Goal: Information Seeking & Learning: Learn about a topic

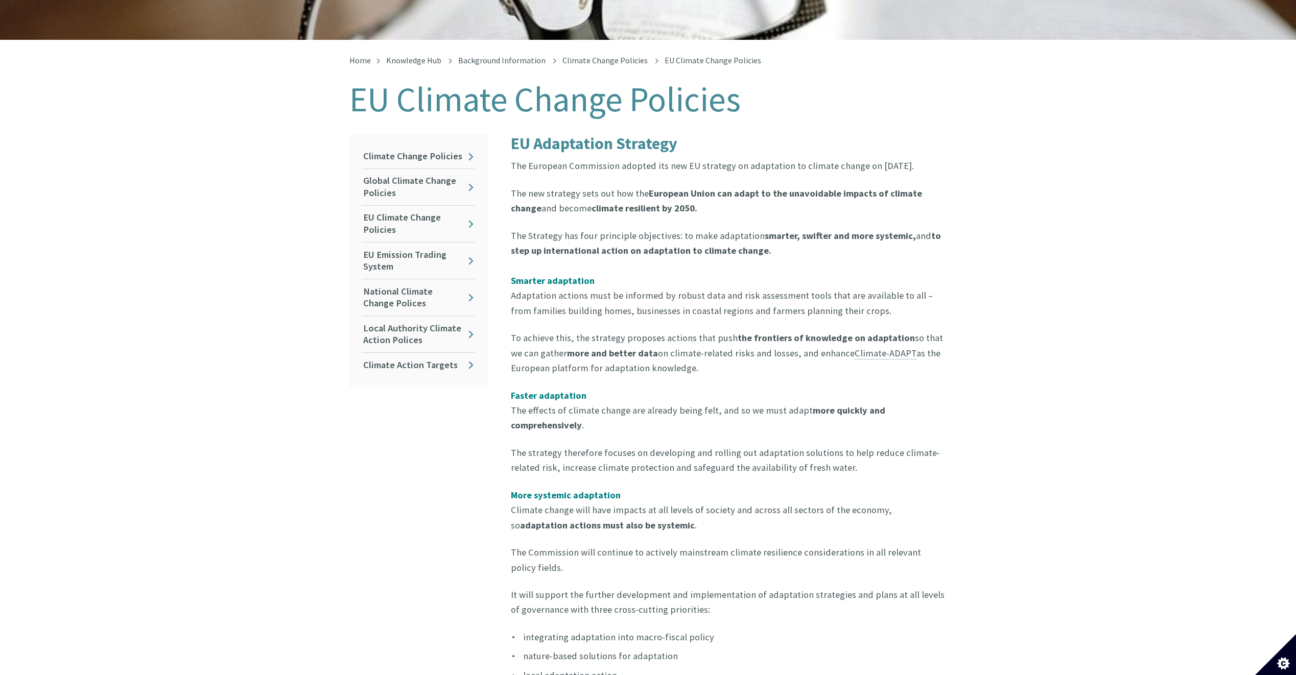
scroll to position [204, 0]
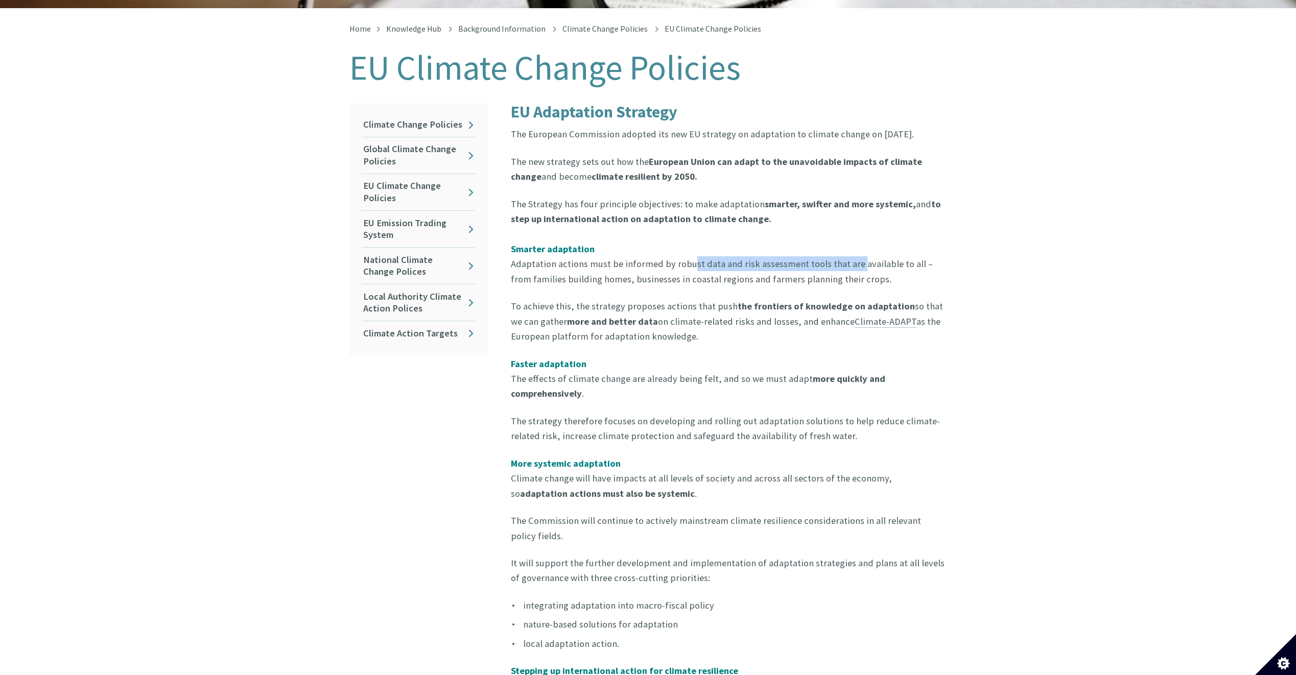
drag, startPoint x: 676, startPoint y: 253, endPoint x: 847, endPoint y: 247, distance: 170.7
click at [847, 247] on p "The Strategy has four principle objectives: to make adaptation smarter, swifter…" at bounding box center [729, 242] width 436 height 90
drag, startPoint x: 847, startPoint y: 247, endPoint x: 853, endPoint y: 265, distance: 18.7
click at [853, 265] on p "The Strategy has four principle objectives: to make adaptation smarter, swifter…" at bounding box center [729, 242] width 436 height 90
drag, startPoint x: 529, startPoint y: 296, endPoint x: 678, endPoint y: 288, distance: 149.4
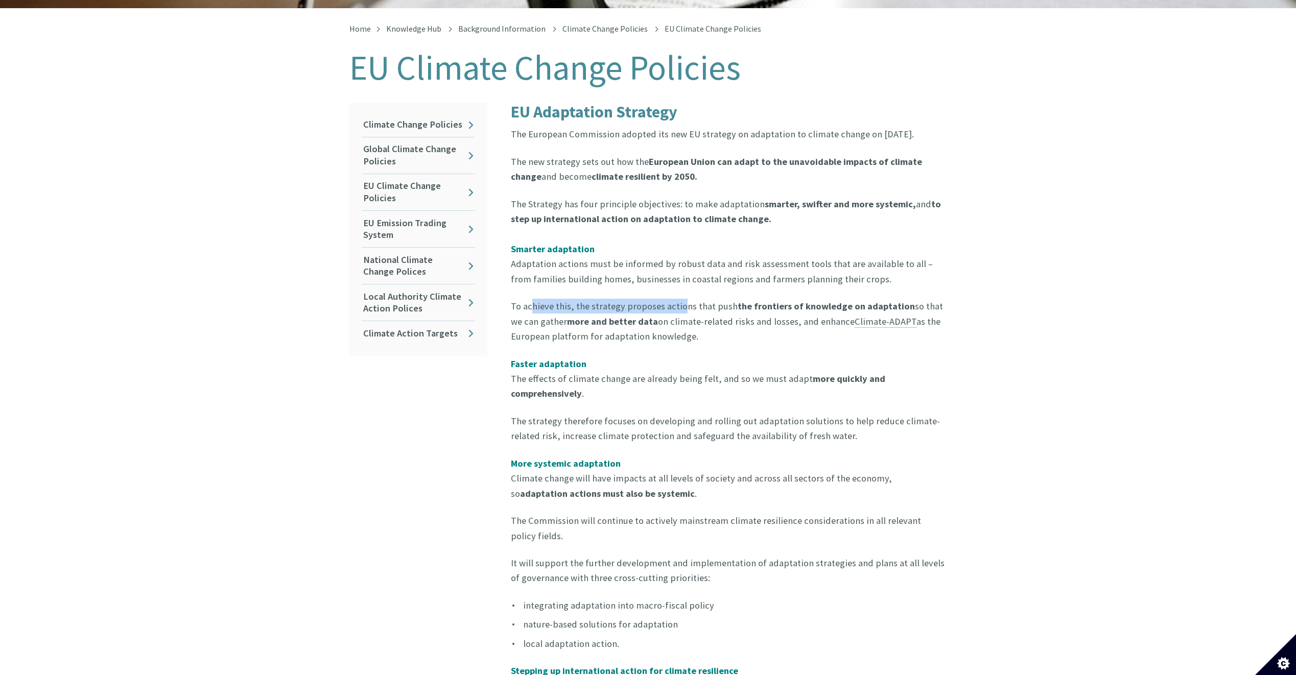
click at [678, 299] on p "To achieve this, the strategy proposes actions that push the frontiers of knowl…" at bounding box center [729, 321] width 436 height 45
drag, startPoint x: 678, startPoint y: 288, endPoint x: 647, endPoint y: 305, distance: 35.9
click at [647, 305] on p "To achieve this, the strategy proposes actions that push the frontiers of knowl…" at bounding box center [729, 321] width 436 height 45
drag, startPoint x: 647, startPoint y: 305, endPoint x: 610, endPoint y: 316, distance: 38.5
click at [610, 316] on p "To achieve this, the strategy proposes actions that push the frontiers of knowl…" at bounding box center [729, 321] width 436 height 45
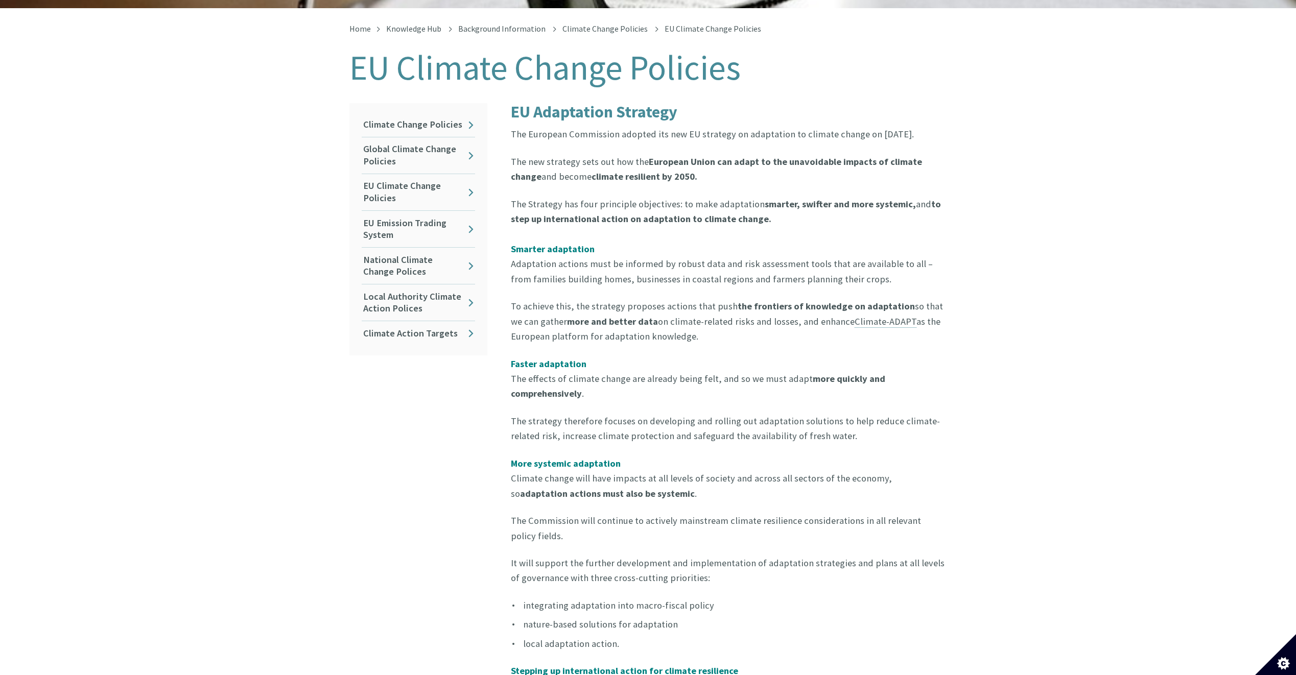
drag, startPoint x: 610, startPoint y: 316, endPoint x: 601, endPoint y: 335, distance: 21.0
click at [601, 336] on dd "To achieve this, the strategy proposes actions that push the frontiers of knowl…" at bounding box center [729, 639] width 436 height 681
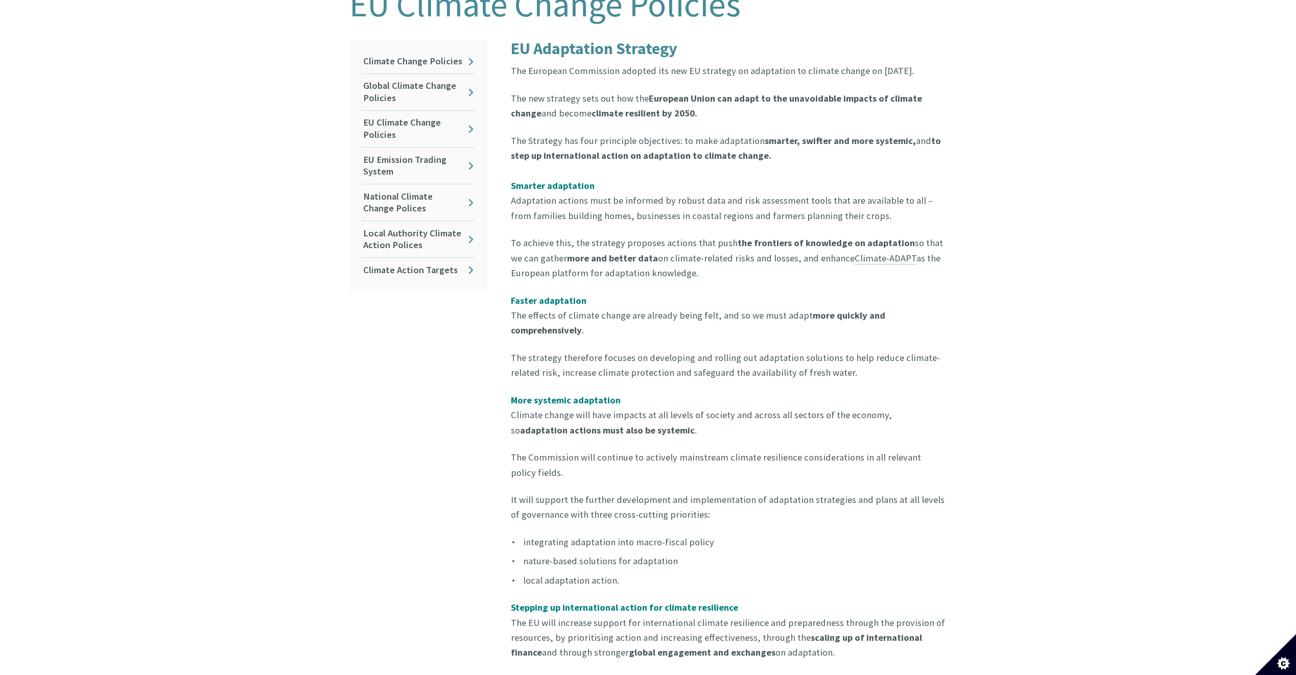
scroll to position [358, 0]
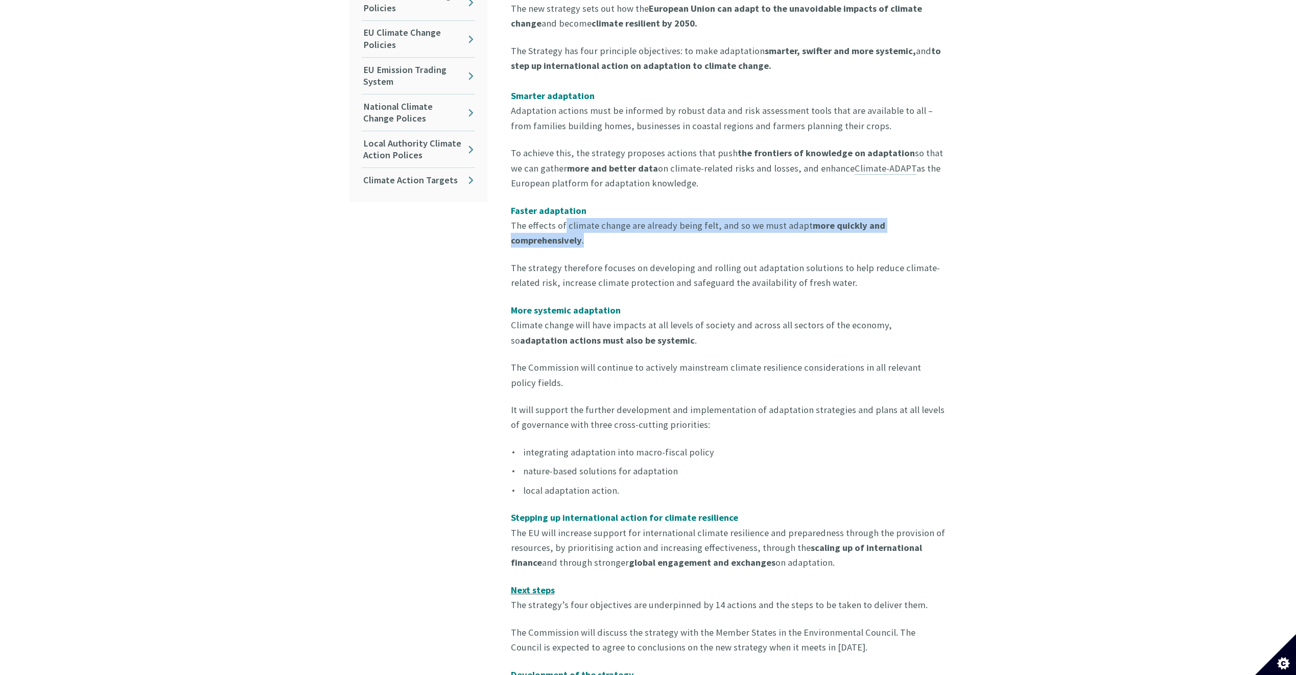
drag, startPoint x: 555, startPoint y: 220, endPoint x: 725, endPoint y: 233, distance: 170.1
click at [725, 233] on p "Faster adaptation The effects of climate change are already being felt, and so …" at bounding box center [729, 225] width 436 height 45
drag, startPoint x: 725, startPoint y: 233, endPoint x: 744, endPoint y: 295, distance: 65.3
click at [744, 303] on p "More systemic adaptation Climate change will have impacts at all levels of soci…" at bounding box center [729, 325] width 436 height 45
drag, startPoint x: 573, startPoint y: 253, endPoint x: 654, endPoint y: 259, distance: 81.5
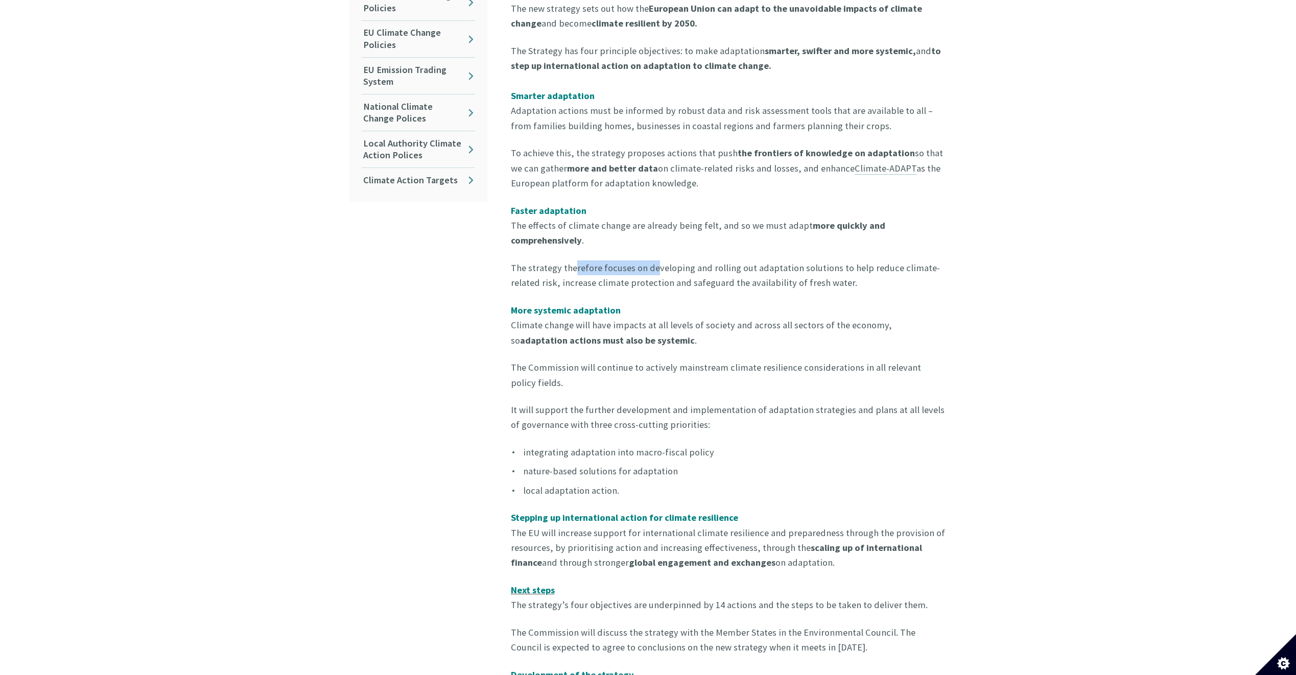
click at [654, 261] on p "The strategy therefore focuses on developing and rolling out adaptation solutio…" at bounding box center [729, 276] width 436 height 30
drag, startPoint x: 654, startPoint y: 259, endPoint x: 678, endPoint y: 309, distance: 54.4
click at [678, 309] on p "More systemic adaptation Climate change will have impacts at all levels of soci…" at bounding box center [729, 325] width 436 height 45
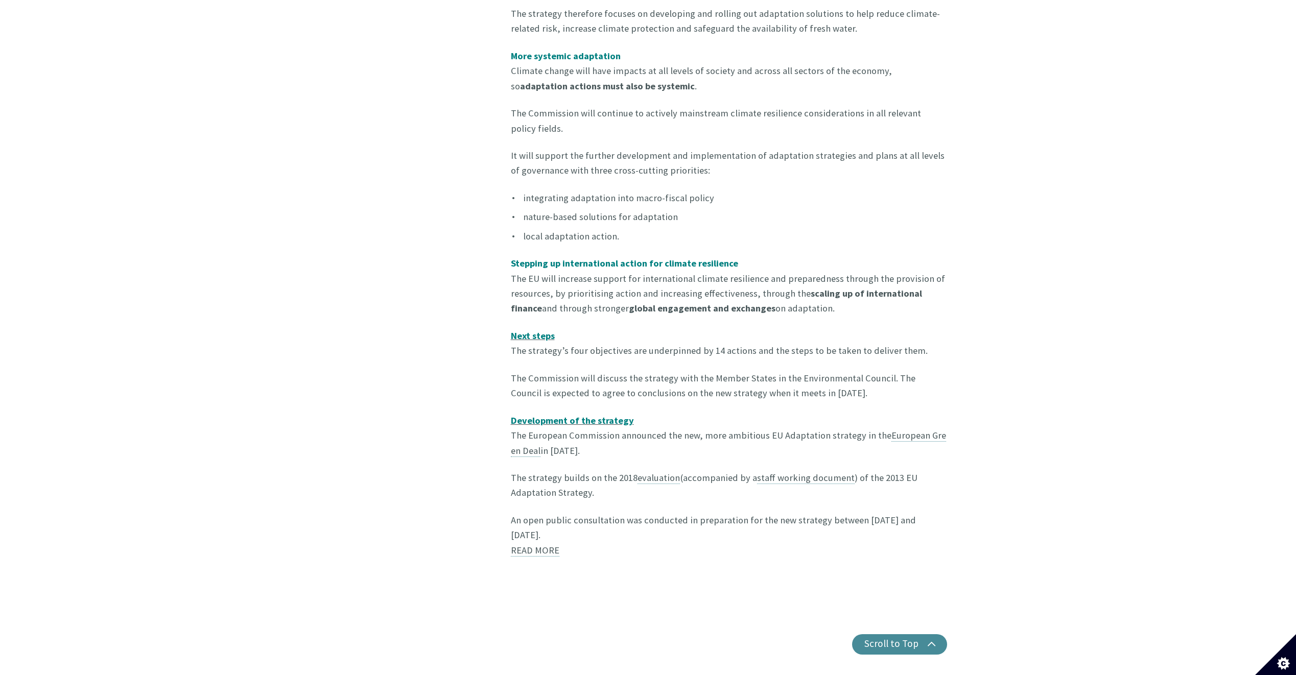
scroll to position [613, 0]
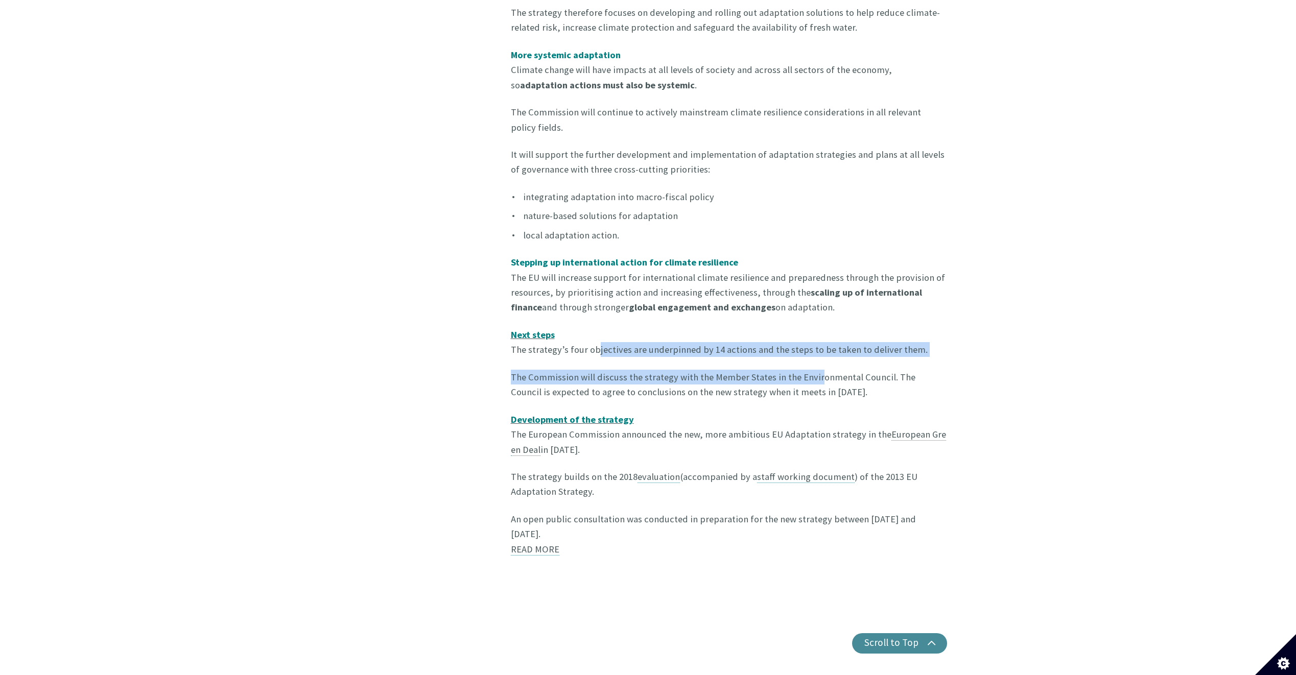
drag, startPoint x: 586, startPoint y: 336, endPoint x: 810, endPoint y: 349, distance: 224.2
click at [810, 349] on dd "To achieve this, the strategy proposes actions that push the frontiers of knowl…" at bounding box center [729, 230] width 436 height 681
drag, startPoint x: 810, startPoint y: 349, endPoint x: 731, endPoint y: 352, distance: 78.7
click at [743, 356] on dd "To achieve this, the strategy proposes actions that push the frontiers of knowl…" at bounding box center [729, 230] width 436 height 681
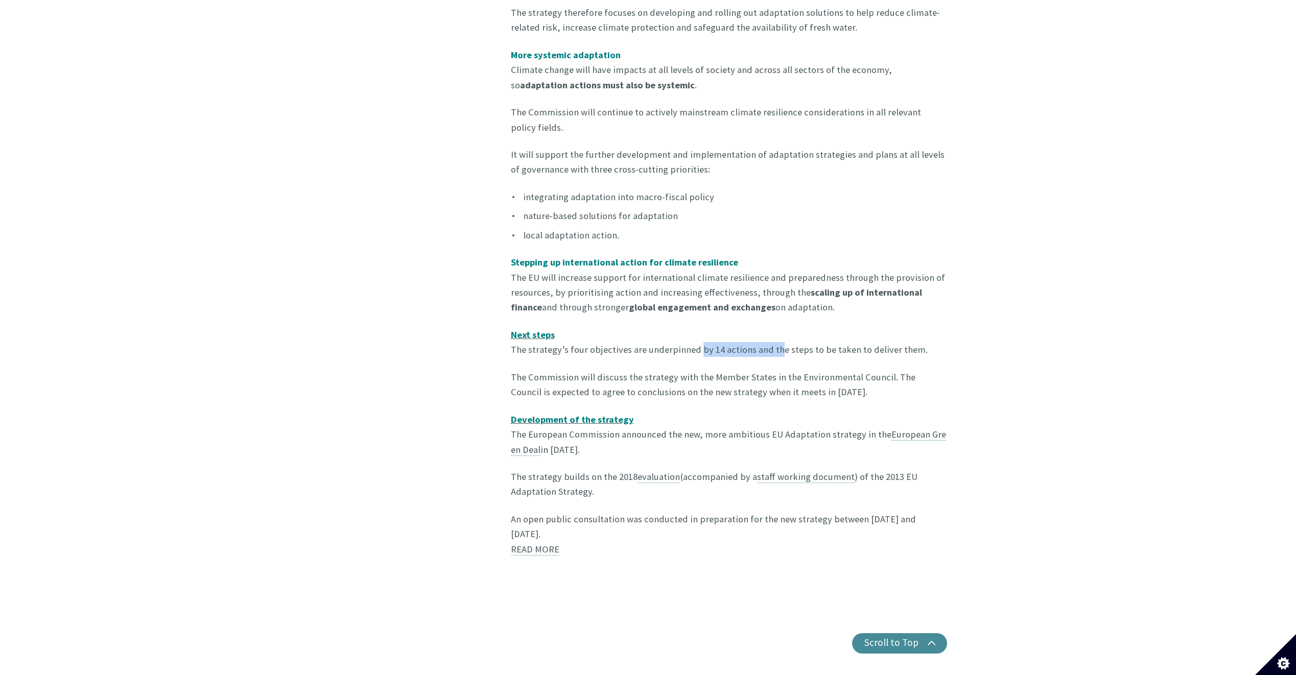
drag, startPoint x: 706, startPoint y: 345, endPoint x: 764, endPoint y: 346, distance: 57.7
click at [764, 346] on p "Next steps The strategy’s four objectives are underpinned by 14 actions and the…" at bounding box center [729, 342] width 436 height 30
drag, startPoint x: 764, startPoint y: 346, endPoint x: 762, endPoint y: 351, distance: 5.5
click at [763, 351] on dd "To achieve this, the strategy proposes actions that push the frontiers of knowl…" at bounding box center [729, 230] width 436 height 681
drag, startPoint x: 739, startPoint y: 338, endPoint x: 839, endPoint y: 338, distance: 99.6
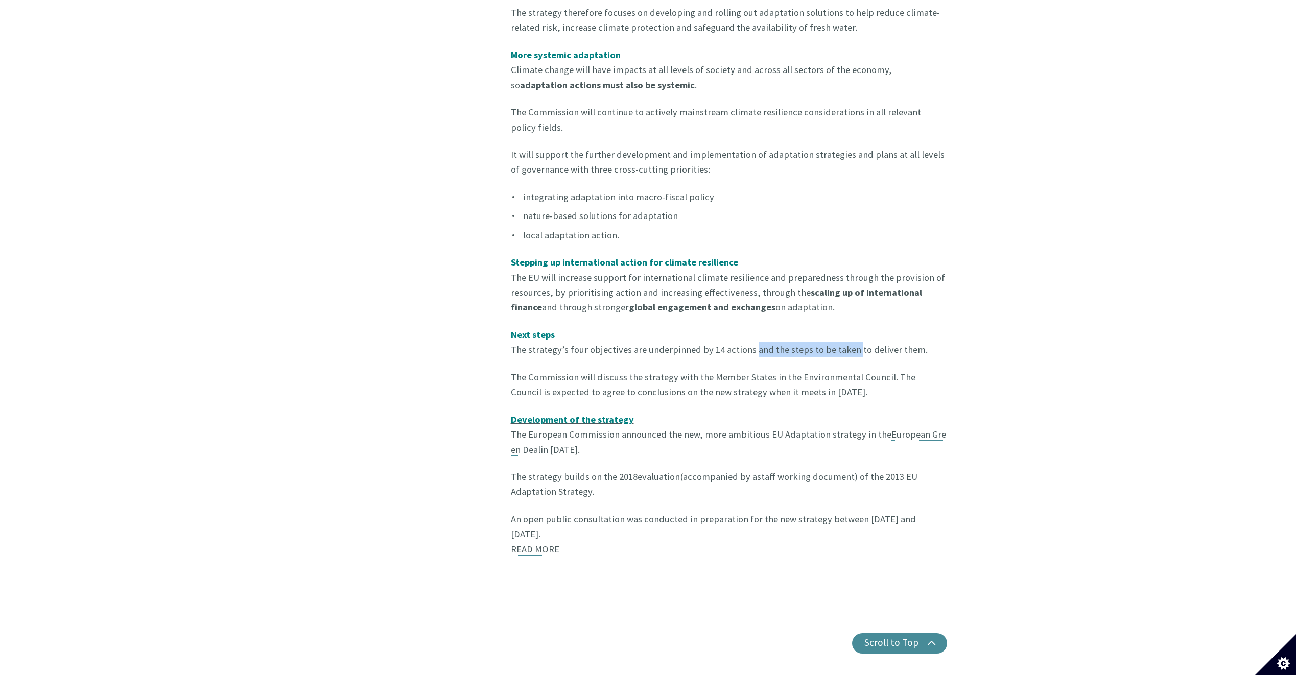
click at [839, 338] on p "Next steps The strategy’s four objectives are underpinned by 14 actions and the…" at bounding box center [729, 342] width 436 height 30
drag, startPoint x: 839, startPoint y: 338, endPoint x: 776, endPoint y: 341, distance: 62.4
click at [778, 336] on p "Next steps The strategy’s four objectives are underpinned by 14 actions and the…" at bounding box center [729, 342] width 436 height 30
click at [593, 344] on p "Next steps The strategy’s four objectives are underpinned by 14 actions and the…" at bounding box center [729, 342] width 436 height 30
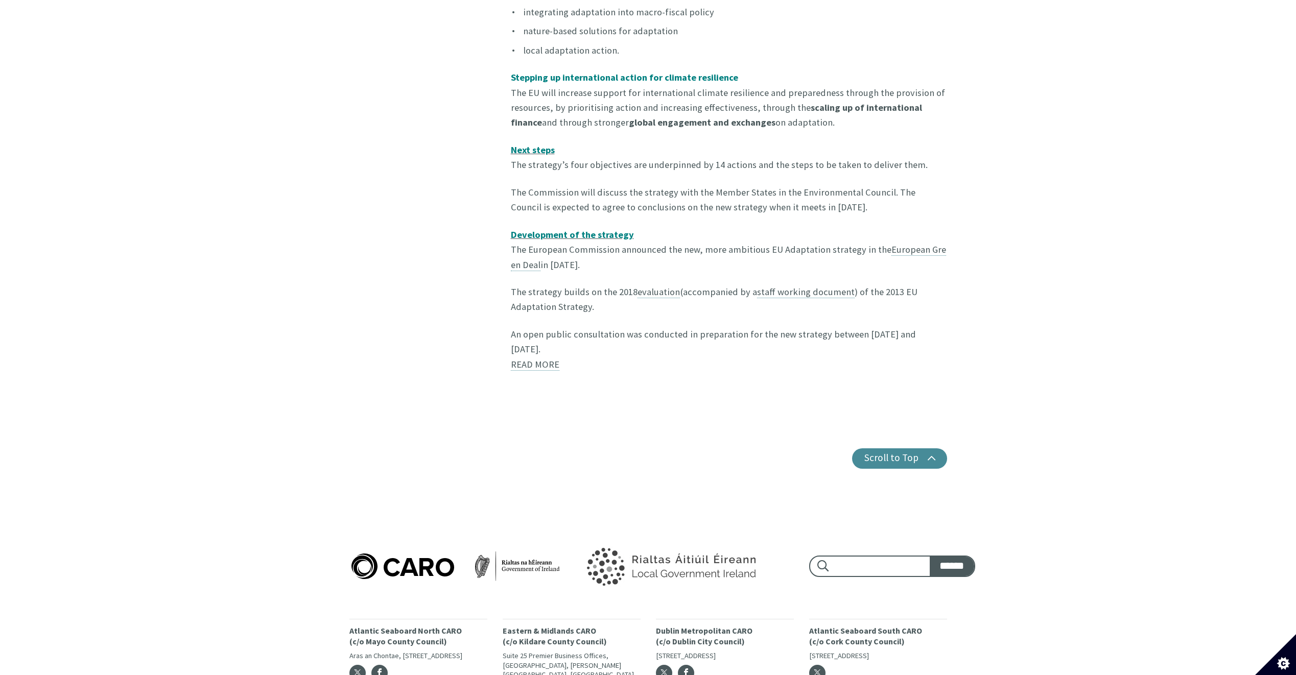
scroll to position [817, 0]
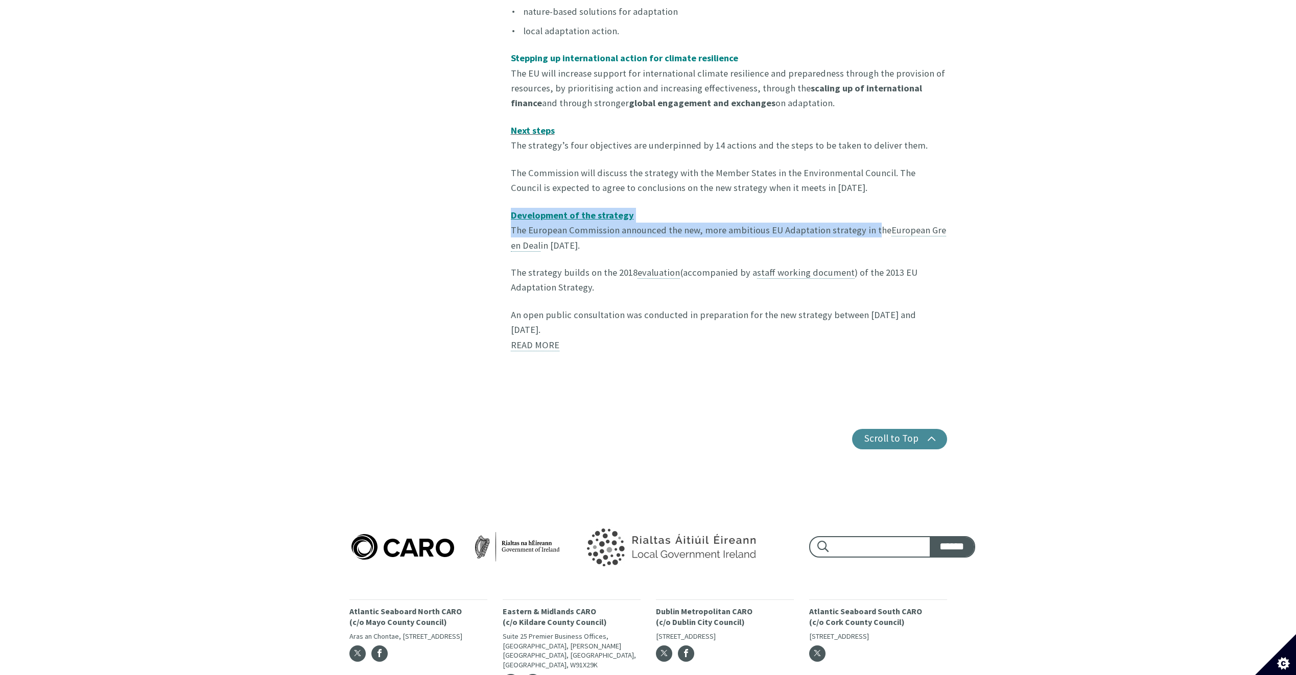
drag, startPoint x: 643, startPoint y: 205, endPoint x: 864, endPoint y: 218, distance: 221.6
click at [864, 218] on p "Development of the strategy The European Commission announced the new, more amb…" at bounding box center [729, 230] width 436 height 45
drag, startPoint x: 864, startPoint y: 218, endPoint x: 841, endPoint y: 230, distance: 25.6
click at [848, 231] on p "Development of the strategy The European Commission announced the new, more amb…" at bounding box center [729, 230] width 436 height 45
drag, startPoint x: 818, startPoint y: 219, endPoint x: 864, endPoint y: 218, distance: 46.0
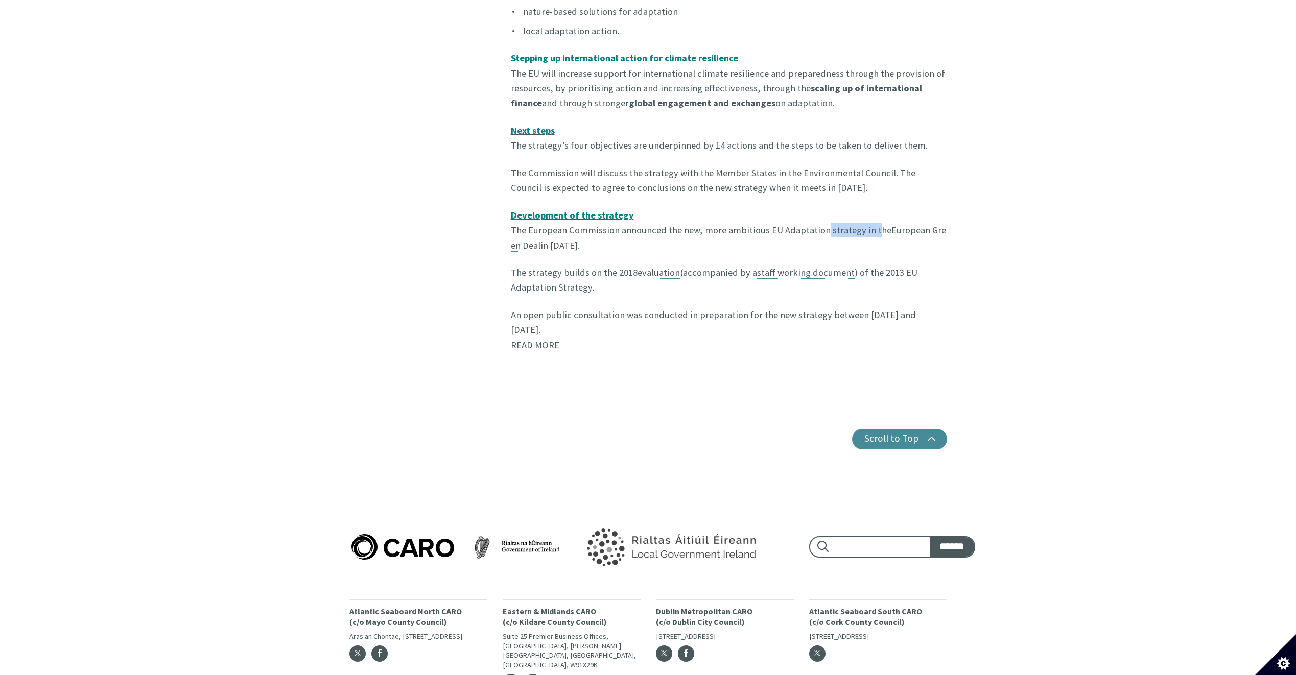
click at [864, 218] on p "Development of the strategy The European Commission announced the new, more amb…" at bounding box center [729, 230] width 436 height 45
drag, startPoint x: 864, startPoint y: 218, endPoint x: 821, endPoint y: 229, distance: 44.4
click at [836, 232] on p "Development of the strategy The European Commission announced the new, more amb…" at bounding box center [729, 230] width 436 height 45
drag, startPoint x: 540, startPoint y: 219, endPoint x: 589, endPoint y: 217, distance: 49.1
click at [589, 217] on p "Development of the strategy The European Commission announced the new, more amb…" at bounding box center [729, 230] width 436 height 45
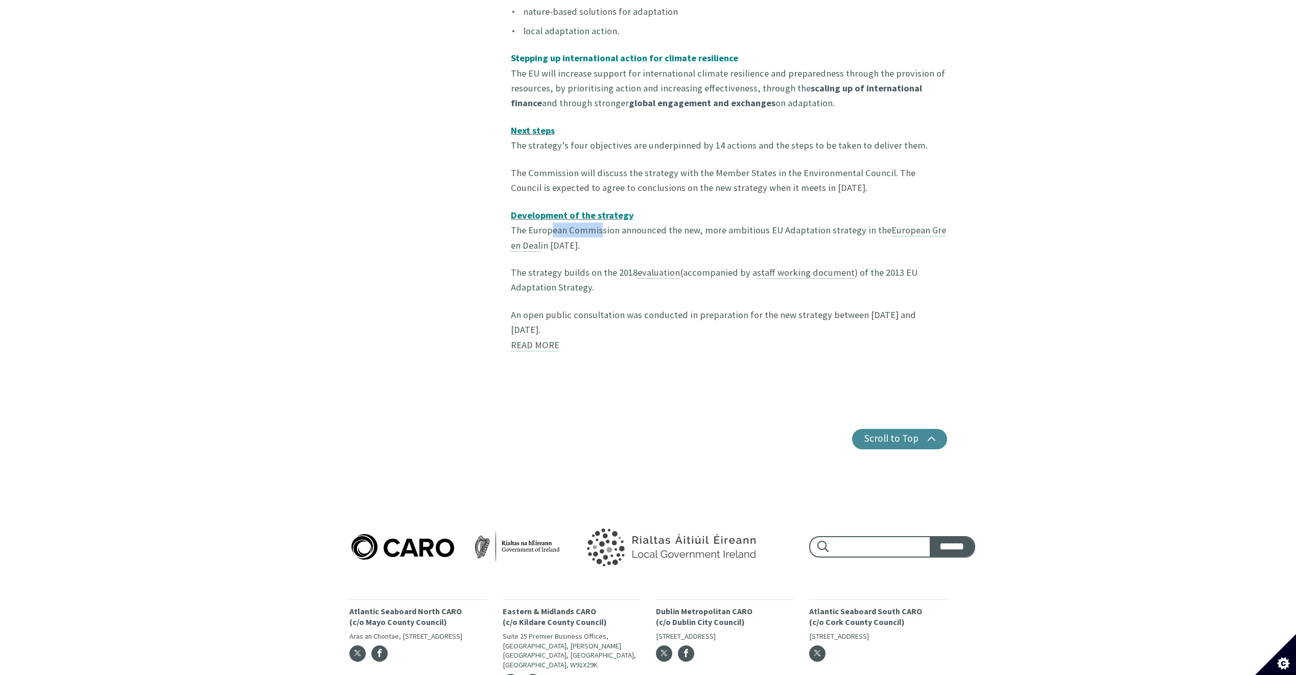
drag, startPoint x: 589, startPoint y: 217, endPoint x: 572, endPoint y: 225, distance: 19.0
click at [572, 225] on p "Development of the strategy The European Commission announced the new, more amb…" at bounding box center [729, 230] width 436 height 45
drag, startPoint x: 639, startPoint y: 220, endPoint x: 702, endPoint y: 219, distance: 63.4
click at [702, 219] on p "Development of the strategy The European Commission announced the new, more amb…" at bounding box center [729, 230] width 436 height 45
click at [698, 219] on p "Development of the strategy The European Commission announced the new, more amb…" at bounding box center [729, 230] width 436 height 45
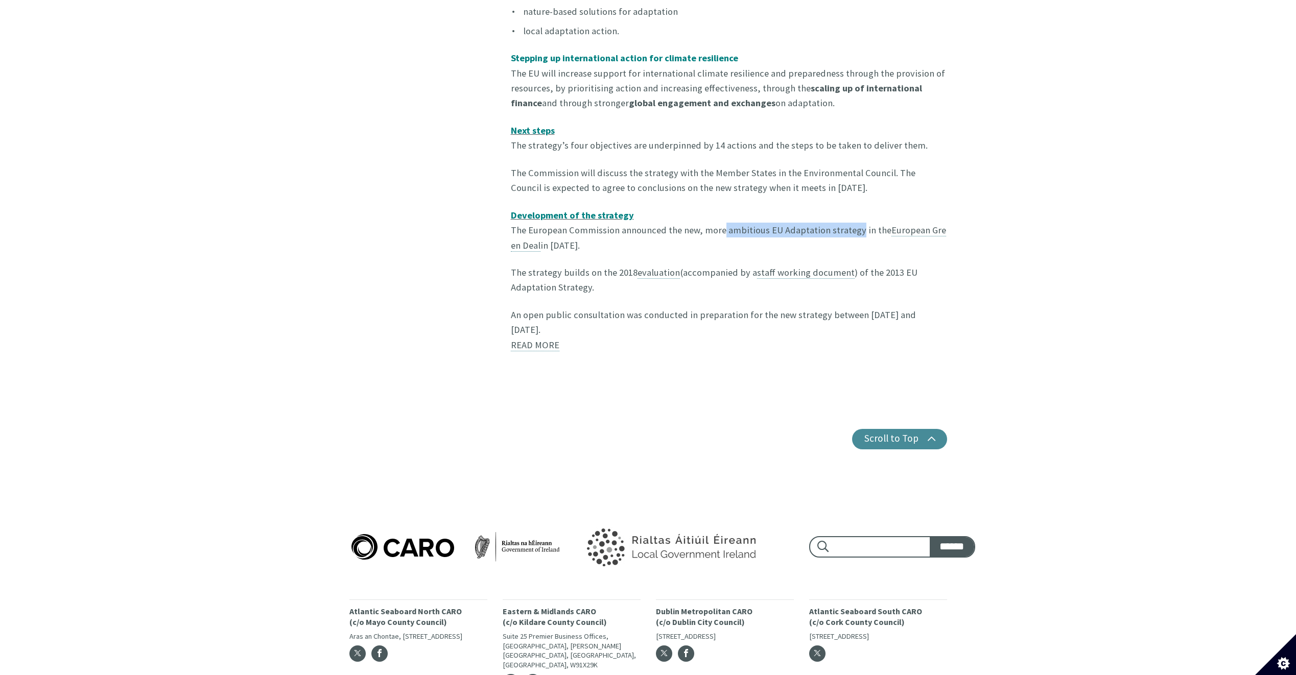
drag, startPoint x: 722, startPoint y: 220, endPoint x: 845, endPoint y: 224, distance: 122.6
click at [845, 224] on p "Development of the strategy The European Commission announced the new, more amb…" at bounding box center [729, 230] width 436 height 45
drag, startPoint x: 845, startPoint y: 224, endPoint x: 808, endPoint y: 226, distance: 36.9
click at [808, 226] on p "Development of the strategy The European Commission announced the new, more amb…" at bounding box center [729, 230] width 436 height 45
drag, startPoint x: 551, startPoint y: 265, endPoint x: 591, endPoint y: 266, distance: 39.9
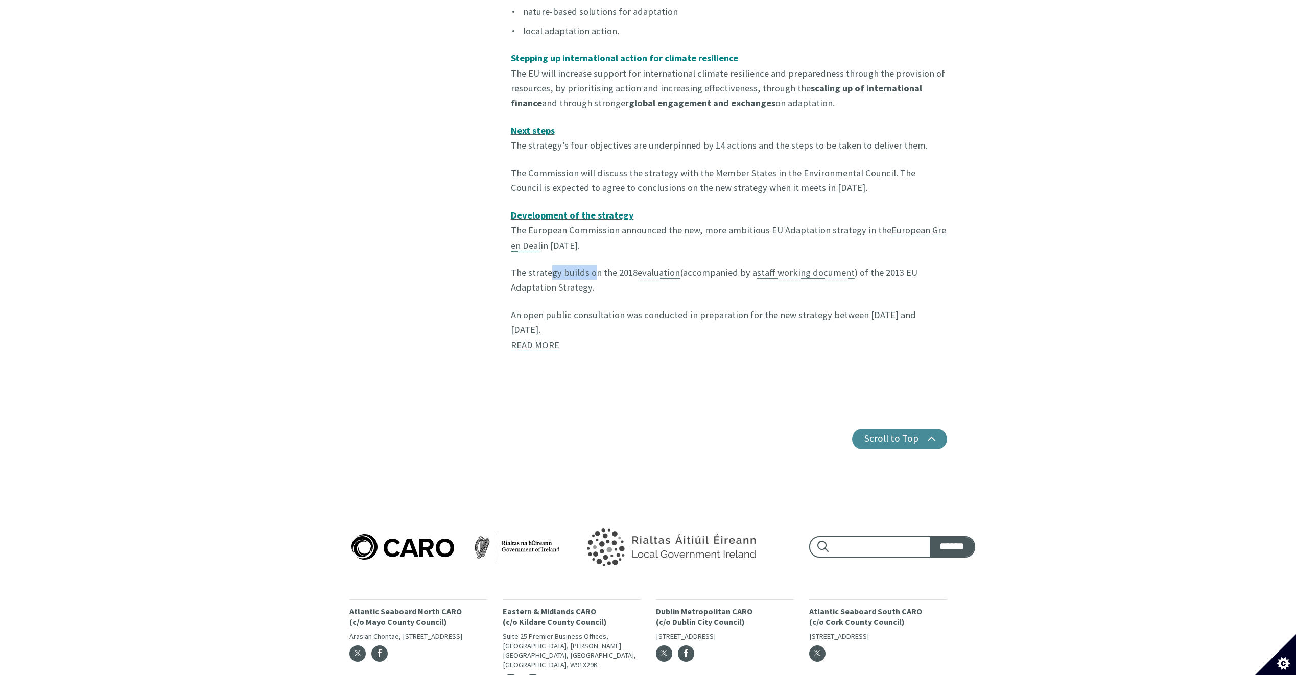
click at [591, 266] on p "The strategy builds on the 2018 evaluation (accompanied by a staff working docu…" at bounding box center [729, 280] width 436 height 30
drag, startPoint x: 591, startPoint y: 266, endPoint x: 594, endPoint y: 279, distance: 13.1
click at [594, 279] on p "The strategy builds on the 2018 evaluation (accompanied by a staff working docu…" at bounding box center [729, 280] width 436 height 30
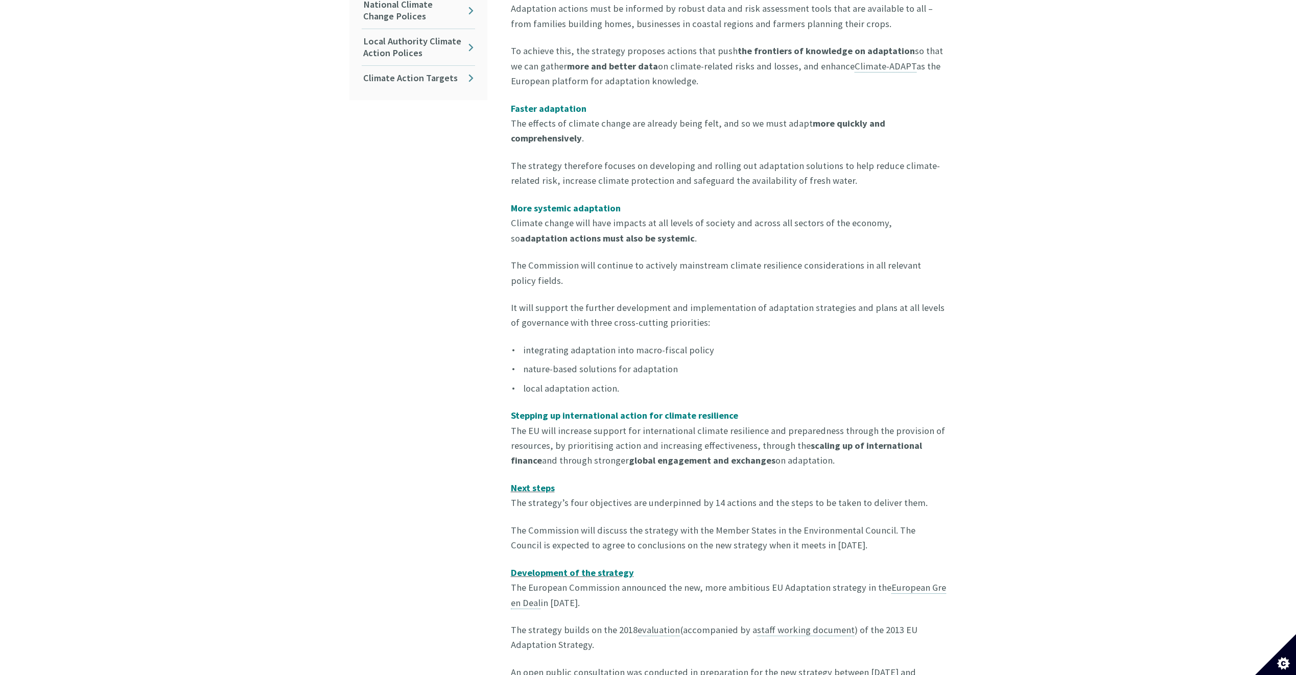
scroll to position [358, 0]
